Goal: Task Accomplishment & Management: Use online tool/utility

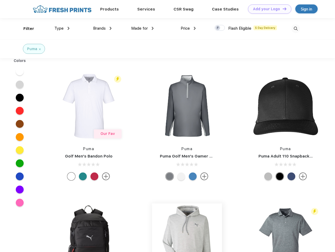
scroll to position [0, 0]
click at [268, 9] on link "Add your Logo Design Tool" at bounding box center [269, 8] width 43 height 9
click at [0, 0] on div "Design Tool" at bounding box center [0, 0] width 0 height 0
click at [282, 9] on link "Add your Logo Design Tool" at bounding box center [269, 8] width 43 height 9
click at [25, 29] on div "Filter" at bounding box center [28, 29] width 11 height 6
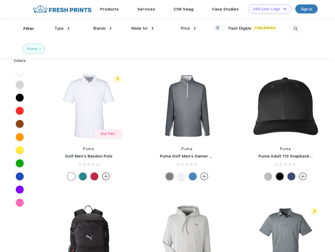
click at [62, 28] on span "Type" at bounding box center [58, 28] width 9 height 5
click at [102, 28] on span "Brands" at bounding box center [99, 28] width 13 height 5
click at [142, 28] on span "Made for" at bounding box center [139, 28] width 17 height 5
click at [188, 28] on span "Price" at bounding box center [185, 28] width 9 height 5
click at [220, 28] on div at bounding box center [219, 28] width 10 height 6
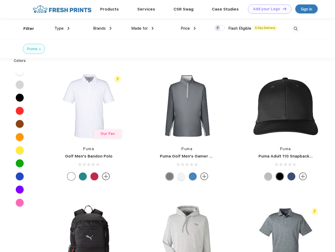
click at [218, 28] on input "checkbox" at bounding box center [215, 26] width 3 height 3
click at [295, 29] on img at bounding box center [295, 28] width 9 height 9
